Goal: Information Seeking & Learning: Learn about a topic

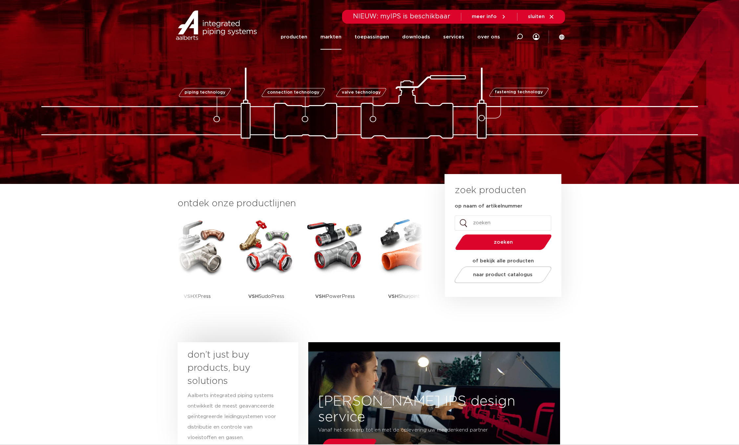
click at [334, 39] on link "markten" at bounding box center [331, 36] width 21 height 25
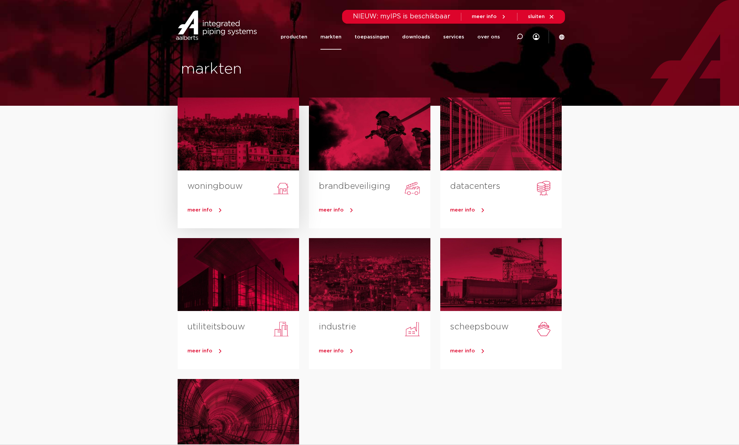
click at [205, 209] on span "meer info" at bounding box center [200, 210] width 25 height 5
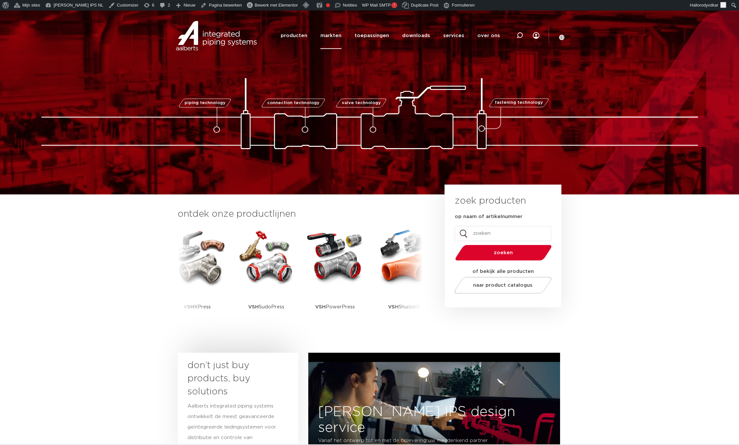
click at [328, 38] on link "markten" at bounding box center [331, 35] width 21 height 27
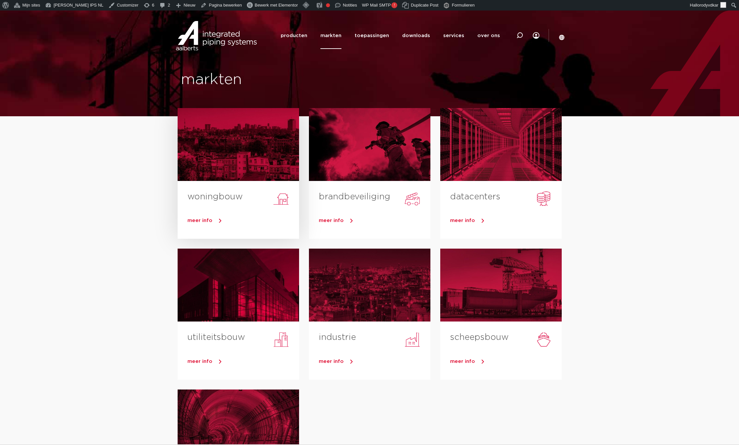
click at [203, 219] on span "meer info" at bounding box center [200, 220] width 25 height 5
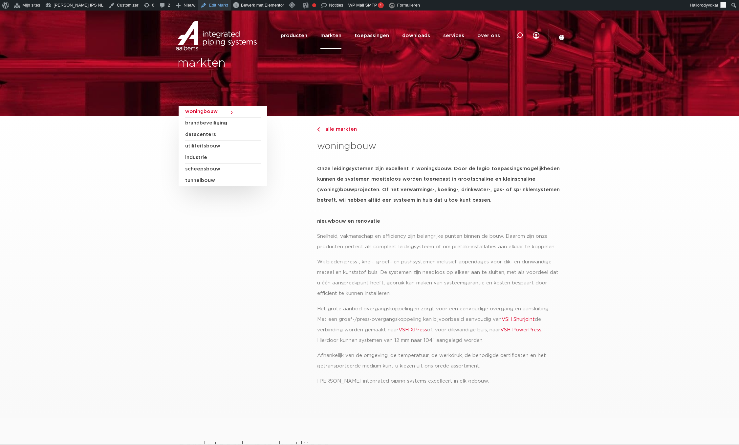
click at [208, 0] on link "Edit Markt" at bounding box center [214, 5] width 33 height 11
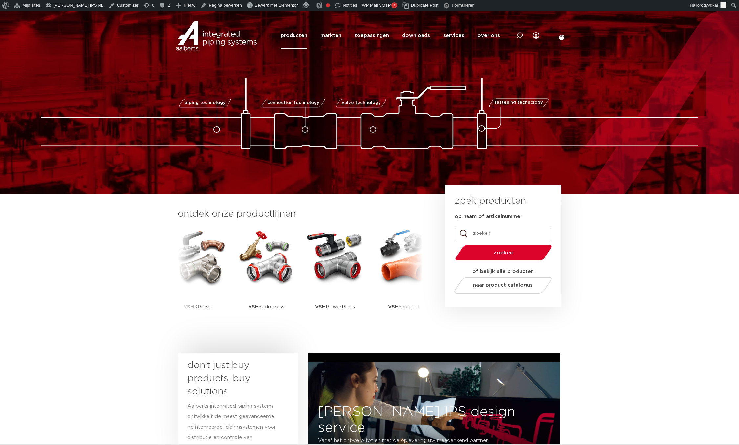
click at [301, 31] on link "producten" at bounding box center [294, 35] width 27 height 27
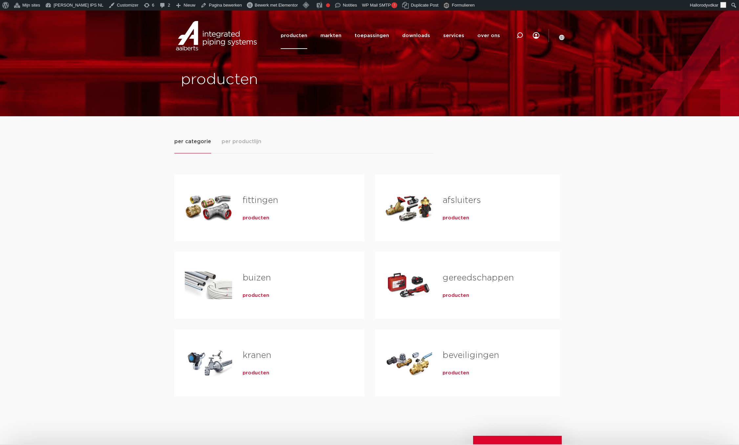
click at [228, 144] on span "per productlijn" at bounding box center [242, 142] width 40 height 8
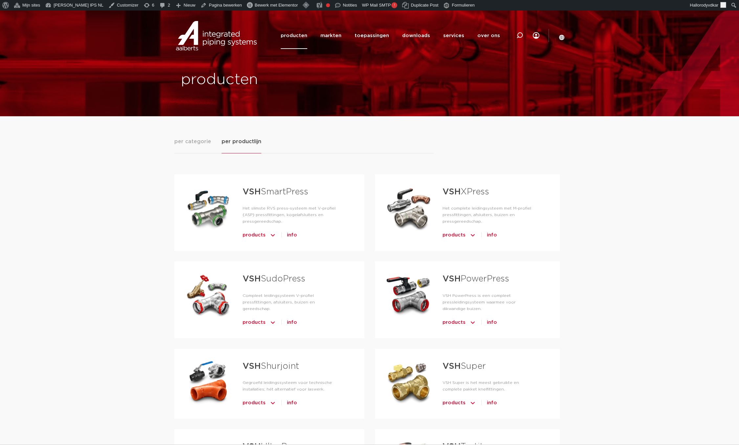
click at [292, 230] on span "info" at bounding box center [292, 235] width 10 height 11
